Goal: Information Seeking & Learning: Learn about a topic

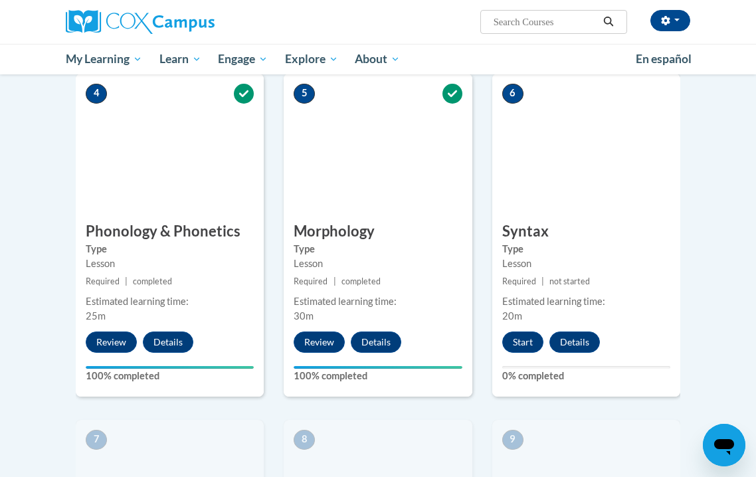
scroll to position [695, 0]
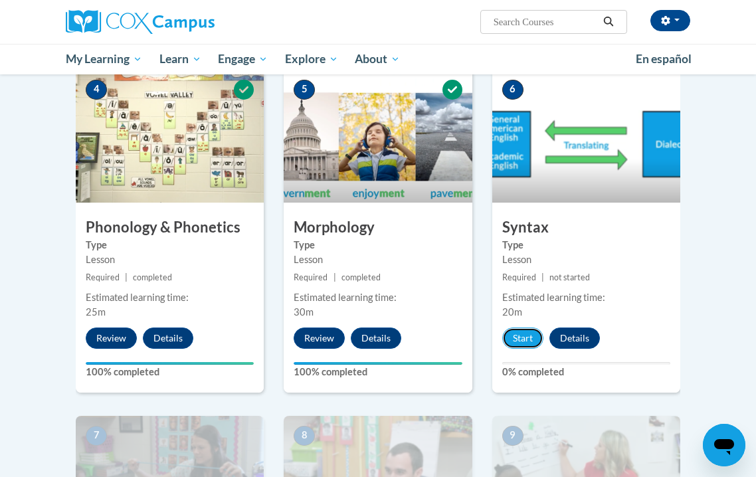
drag, startPoint x: 521, startPoint y: 340, endPoint x: 460, endPoint y: 296, distance: 74.7
click at [460, 296] on div "1 Pre-Course Survey for Oral Language Type Pre-Course Survey Required | complet…" at bounding box center [378, 386] width 624 height 1407
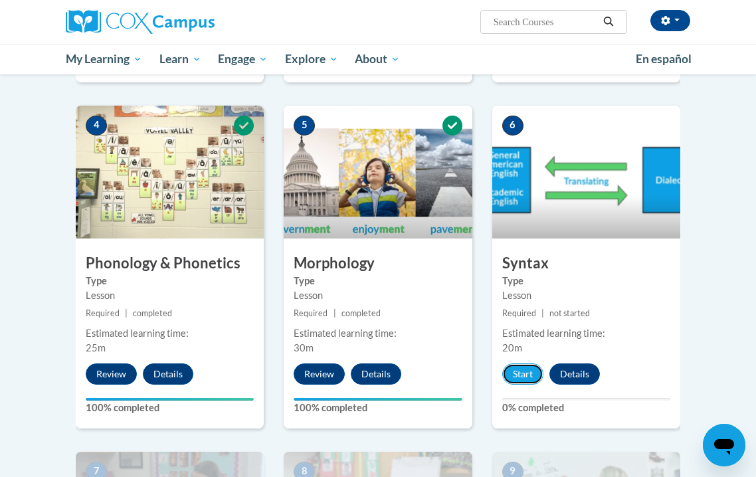
scroll to position [649, 0]
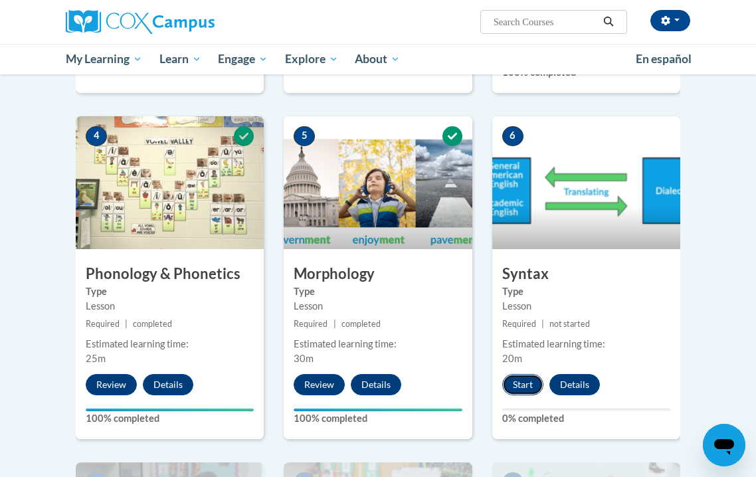
click at [531, 389] on button "Start" at bounding box center [522, 384] width 41 height 21
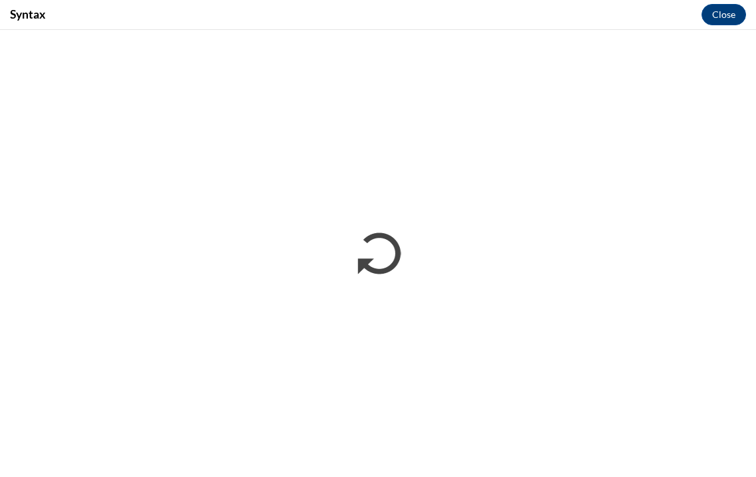
scroll to position [0, 0]
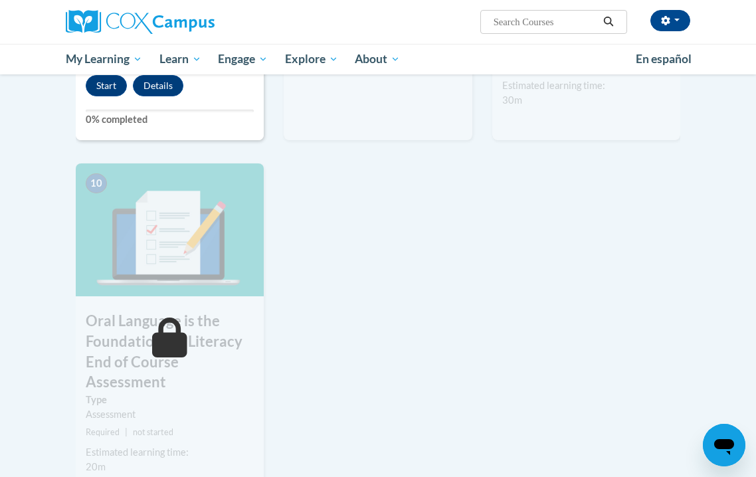
scroll to position [1294, 0]
click at [107, 91] on button "Start" at bounding box center [106, 84] width 41 height 21
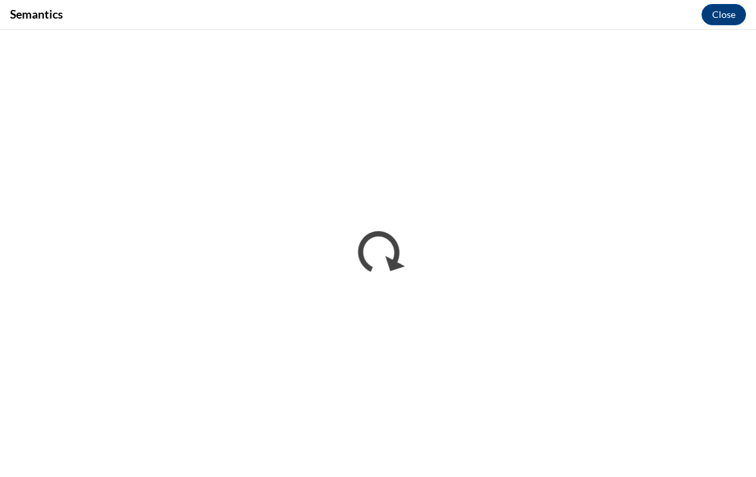
scroll to position [0, 0]
